Goal: Task Accomplishment & Management: Complete application form

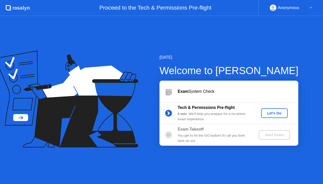
click at [277, 112] on div "Let's Go" at bounding box center [274, 113] width 22 height 4
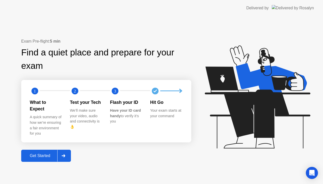
click at [47, 154] on div "Get Started" at bounding box center [40, 156] width 35 height 5
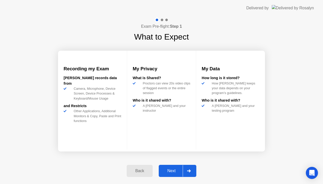
click at [173, 172] on div "Next" at bounding box center [171, 171] width 22 height 5
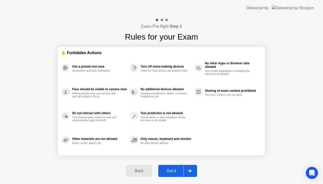
click at [171, 171] on div "Got it" at bounding box center [172, 171] width 24 height 5
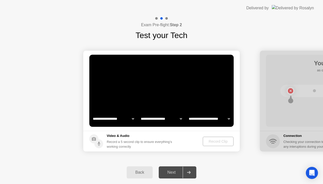
select select "**********"
select select "*******"
click at [227, 142] on div "Record Clip" at bounding box center [218, 141] width 27 height 4
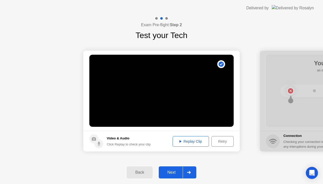
click at [192, 140] on div "Replay Clip" at bounding box center [190, 141] width 33 height 4
click at [178, 175] on button "Next" at bounding box center [178, 172] width 38 height 12
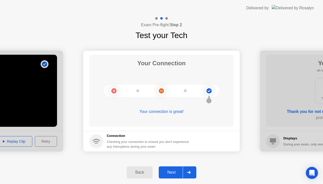
click at [170, 171] on div "Next" at bounding box center [171, 172] width 22 height 5
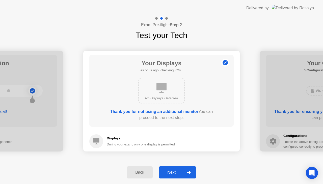
click at [171, 173] on div "Next" at bounding box center [171, 172] width 22 height 5
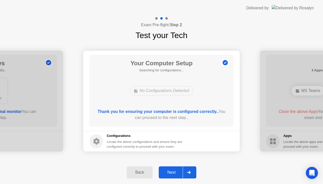
click at [173, 174] on div "Next" at bounding box center [171, 172] width 22 height 5
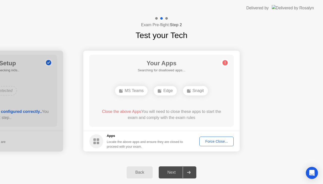
click at [215, 141] on div "Force Close..." at bounding box center [216, 141] width 31 height 4
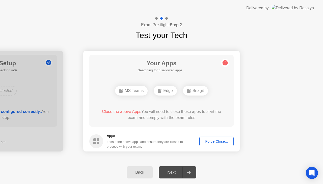
click at [220, 139] on div "Force Close..." at bounding box center [216, 141] width 31 height 4
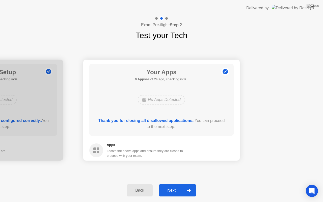
click at [171, 184] on div "Next" at bounding box center [171, 190] width 22 height 5
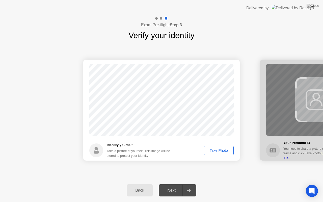
click at [215, 147] on button "Take Photo" at bounding box center [219, 150] width 30 height 10
click at [170, 184] on div "Next" at bounding box center [171, 190] width 22 height 5
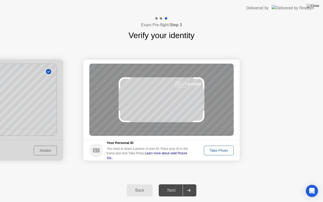
click at [217, 149] on div "Take Photo" at bounding box center [218, 150] width 26 height 4
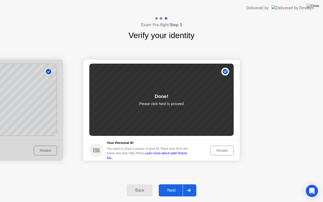
click at [172, 184] on button "Next" at bounding box center [178, 190] width 38 height 12
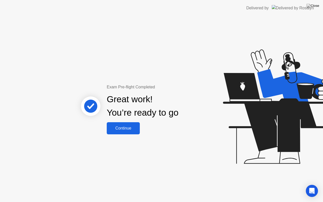
click at [130, 126] on div "Continue" at bounding box center [123, 128] width 30 height 5
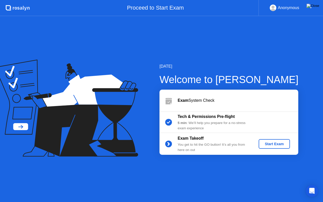
click at [317, 6] on img at bounding box center [312, 6] width 13 height 4
